Goal: Find specific page/section: Find specific page/section

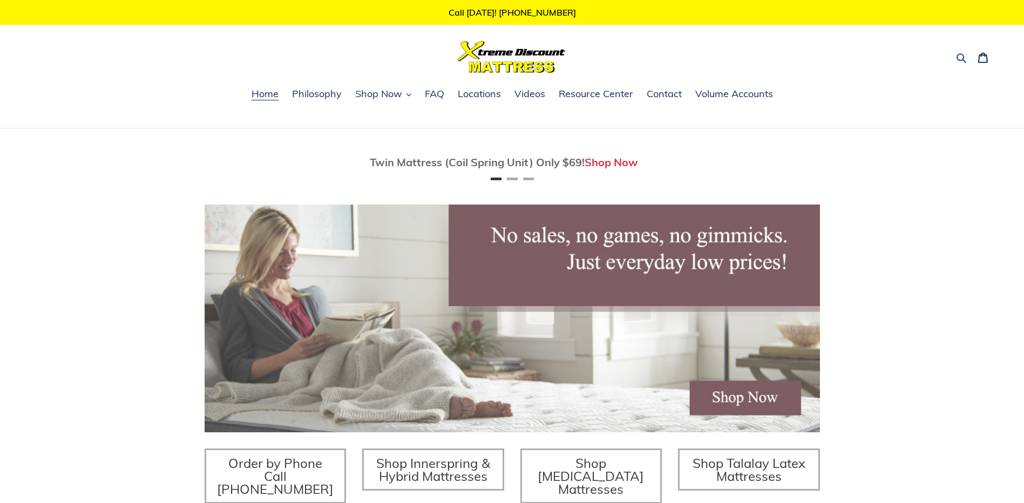
click at [958, 53] on icon "button" at bounding box center [961, 57] width 11 height 11
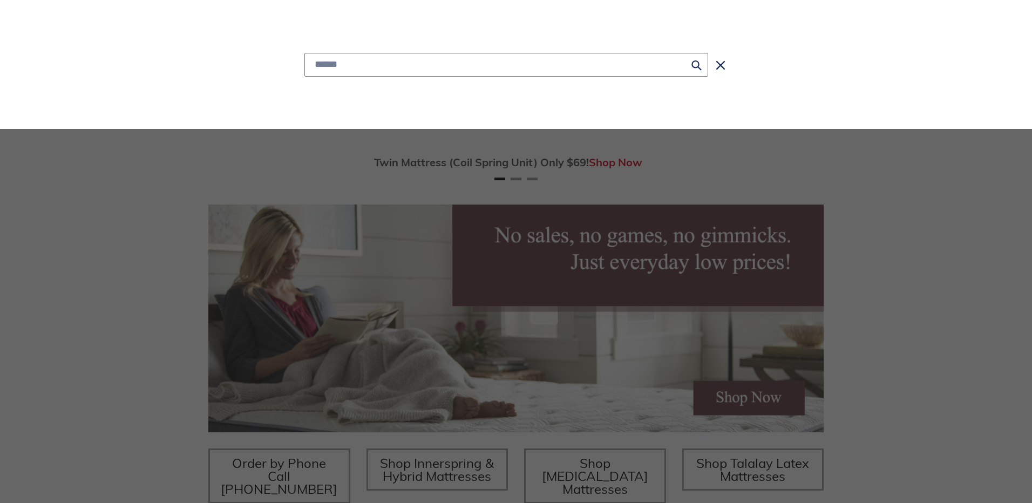
click at [312, 62] on input "Search" at bounding box center [506, 65] width 404 height 24
type input "*********"
click at [305, 77] on button "Search for “snow bird”" at bounding box center [506, 92] width 403 height 30
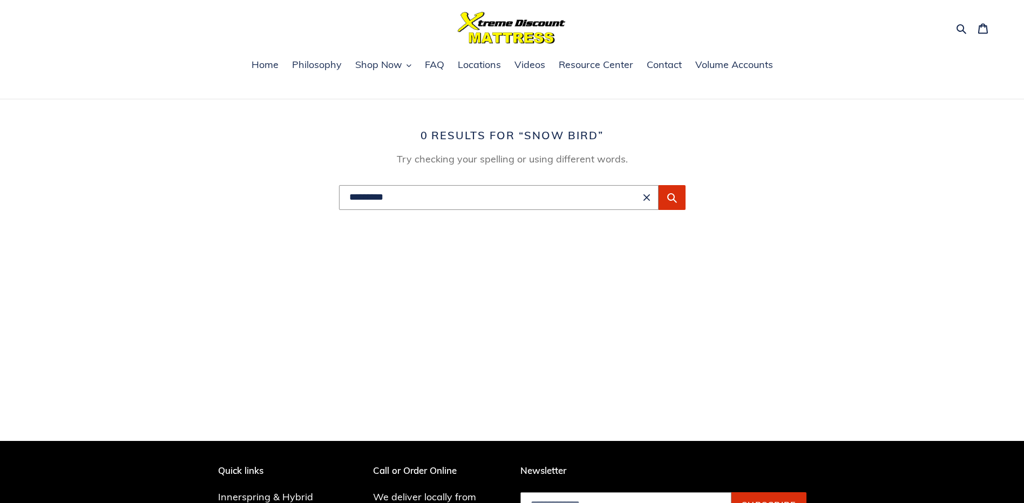
scroll to position [54, 0]
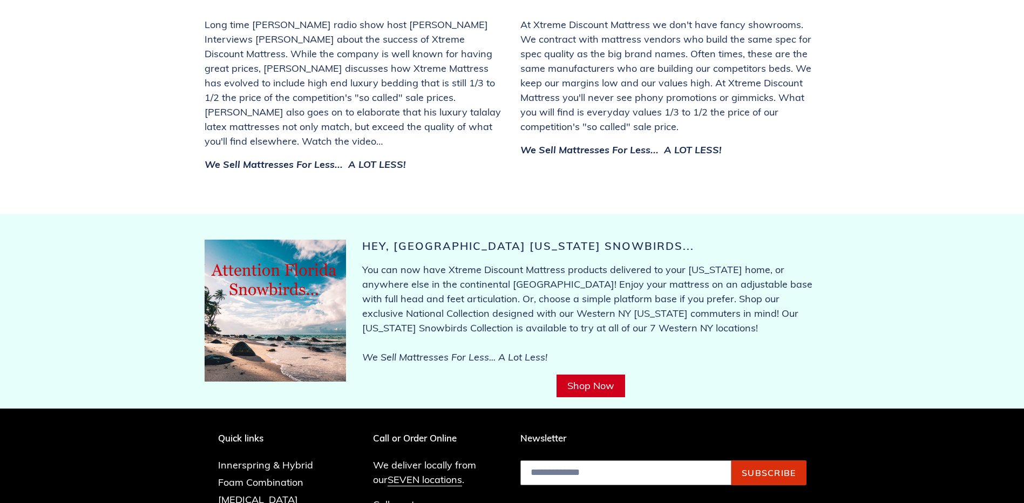
scroll to position [4101, 0]
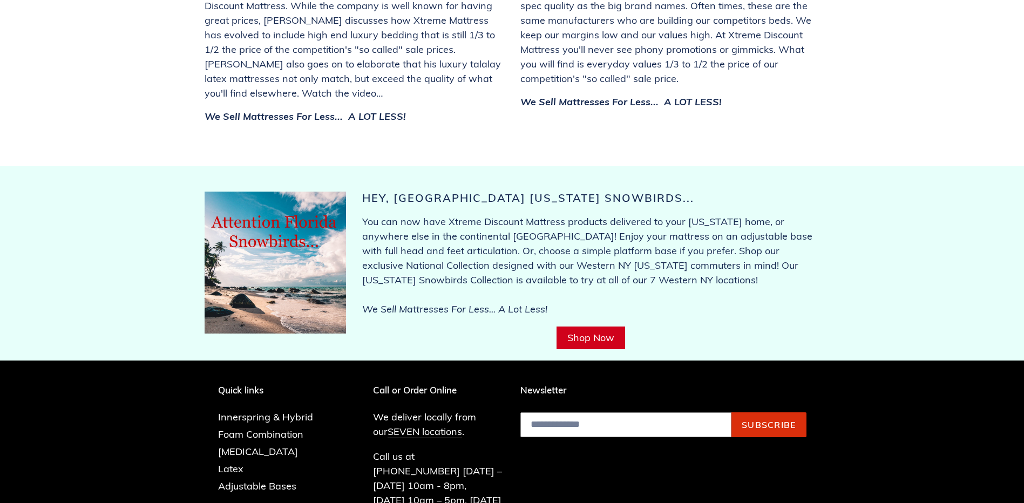
click at [571, 326] on link "Shop Now" at bounding box center [590, 337] width 69 height 23
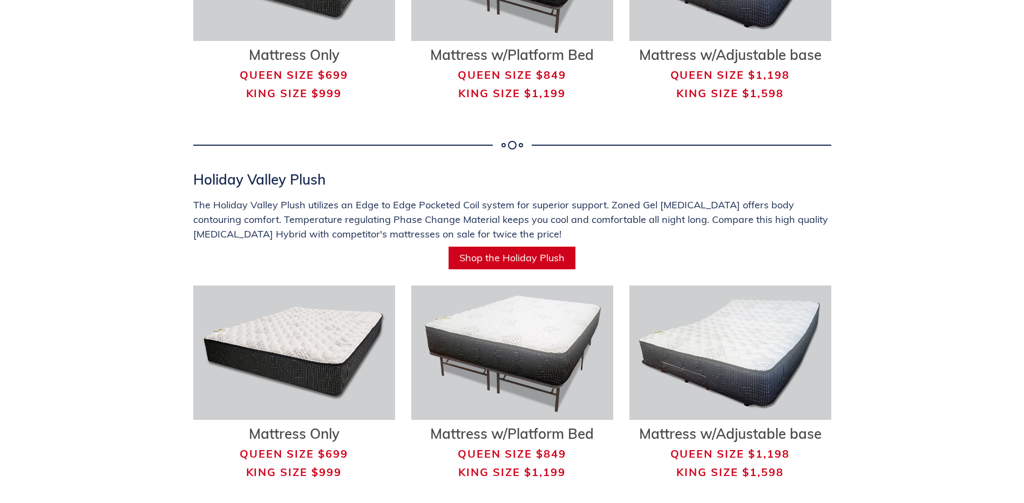
scroll to position [1888, 0]
